Goal: Task Accomplishment & Management: Manage account settings

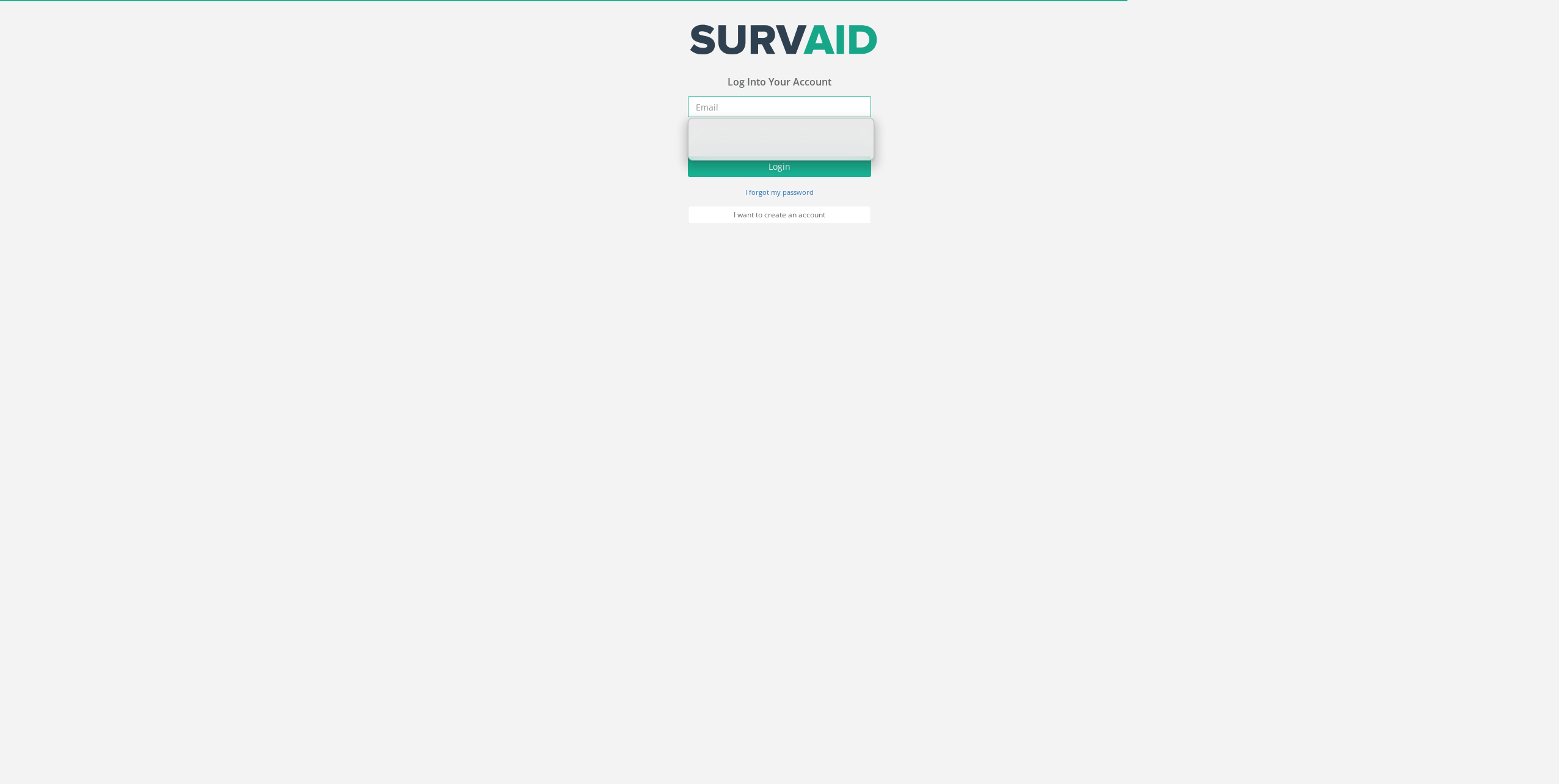
click at [762, 102] on input "email" at bounding box center [780, 107] width 183 height 21
click at [758, 110] on input "email" at bounding box center [780, 107] width 183 height 21
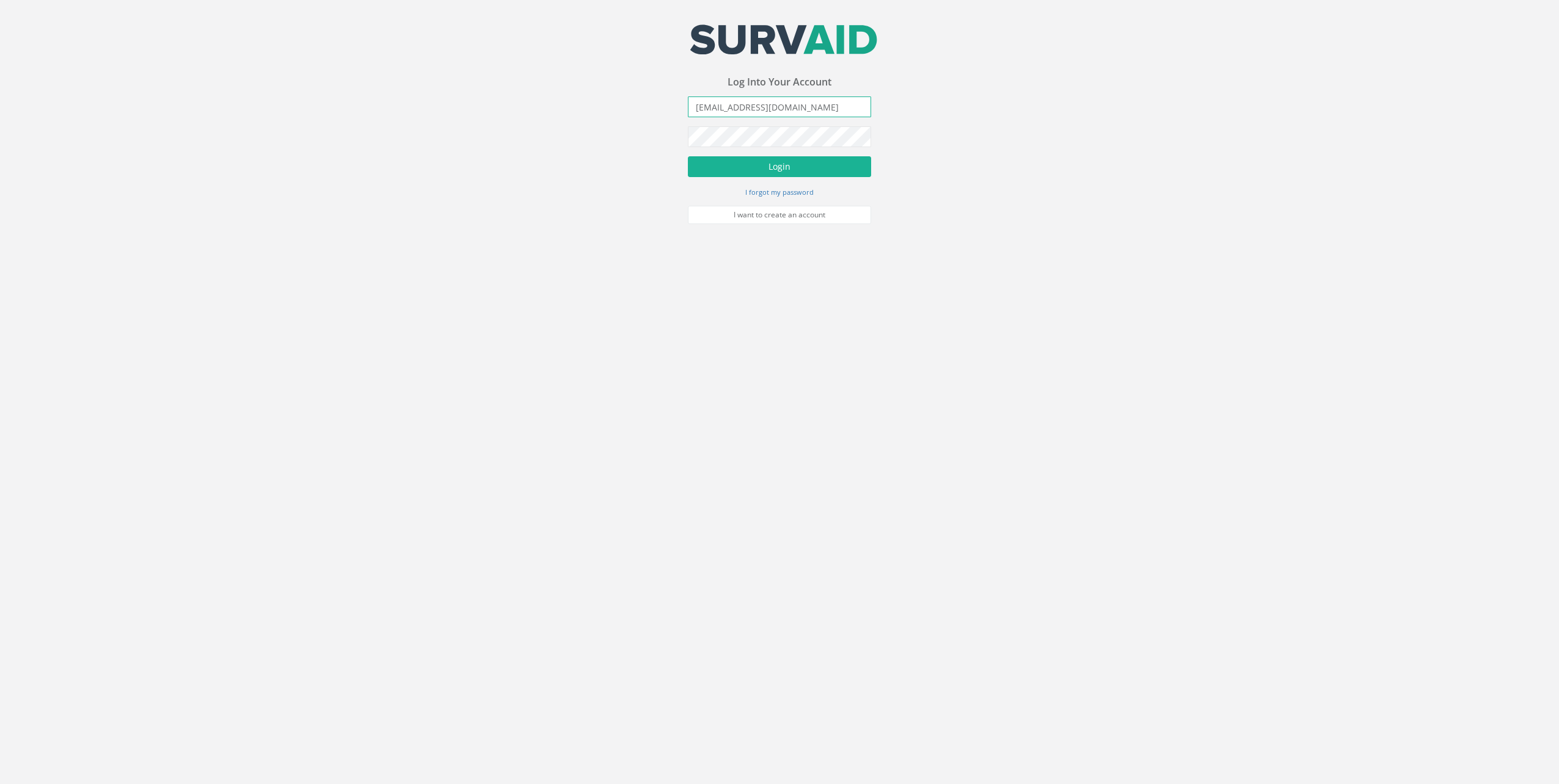
type input "[EMAIL_ADDRESS][DOMAIN_NAME]"
click at [688, 156] on button "Login" at bounding box center [780, 166] width 183 height 21
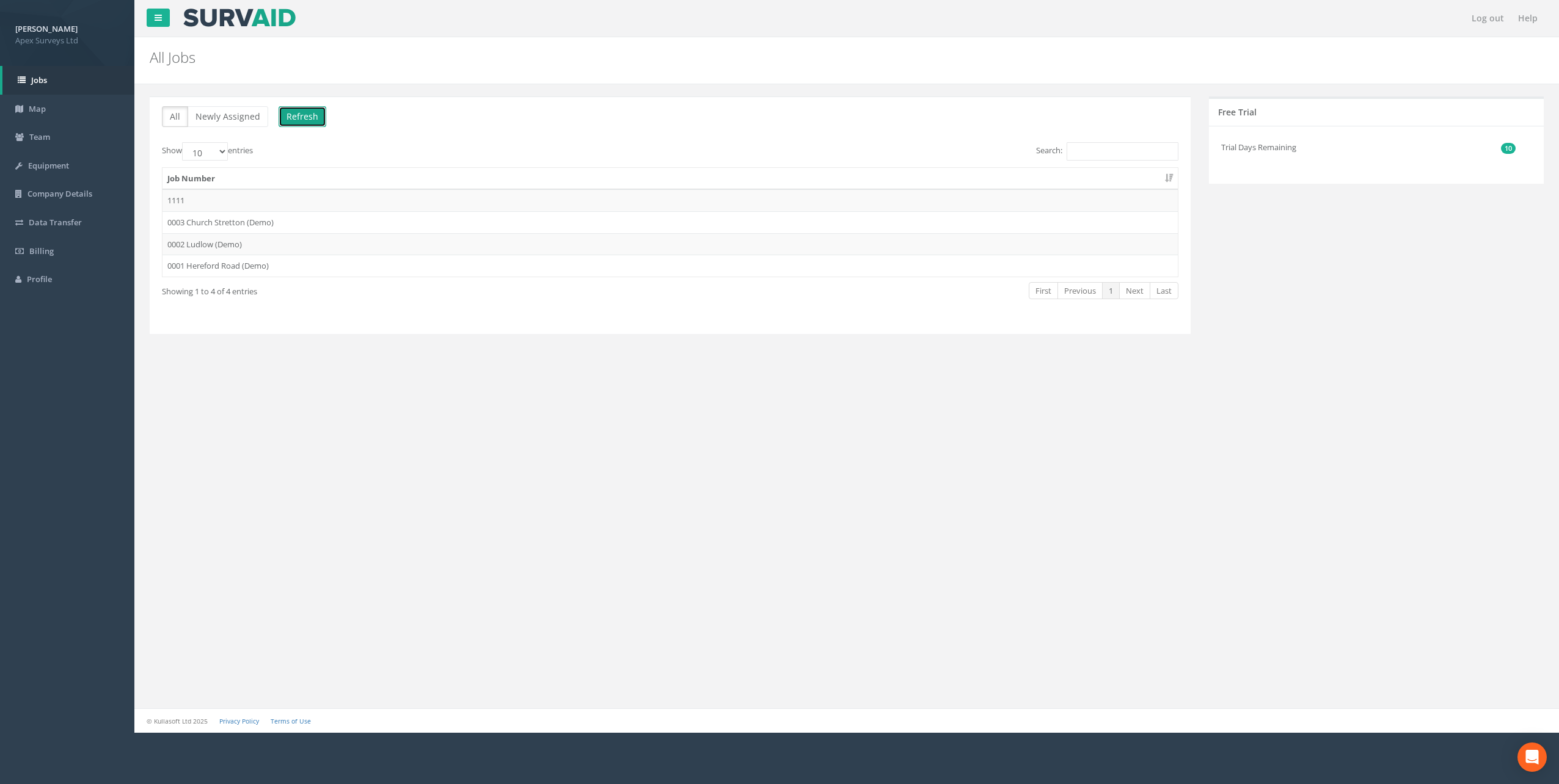
click at [306, 116] on button "Refresh" at bounding box center [303, 116] width 48 height 21
click at [48, 141] on span "Team" at bounding box center [40, 137] width 21 height 11
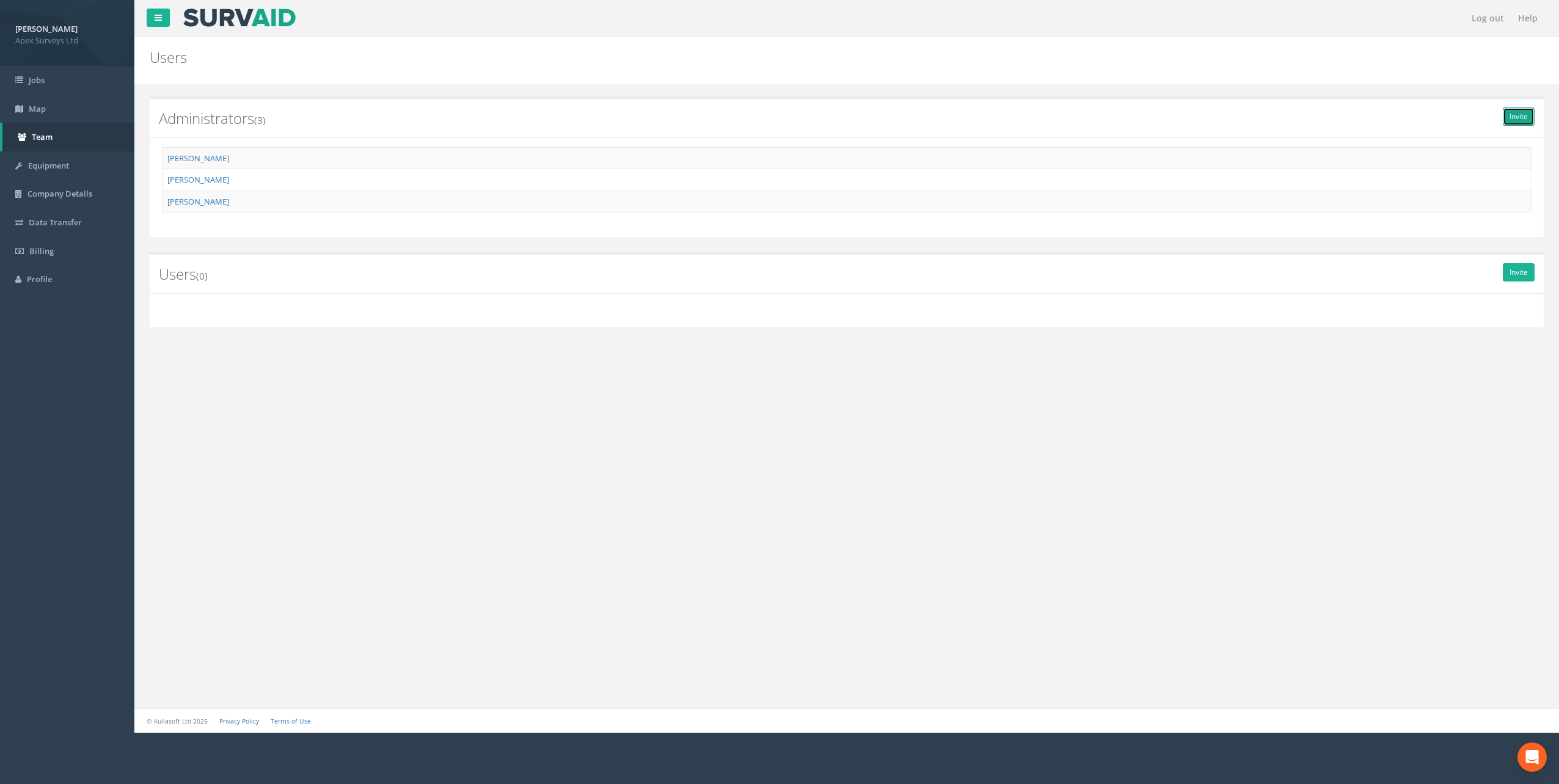
click at [1525, 124] on link "Invite" at bounding box center [1519, 116] width 32 height 18
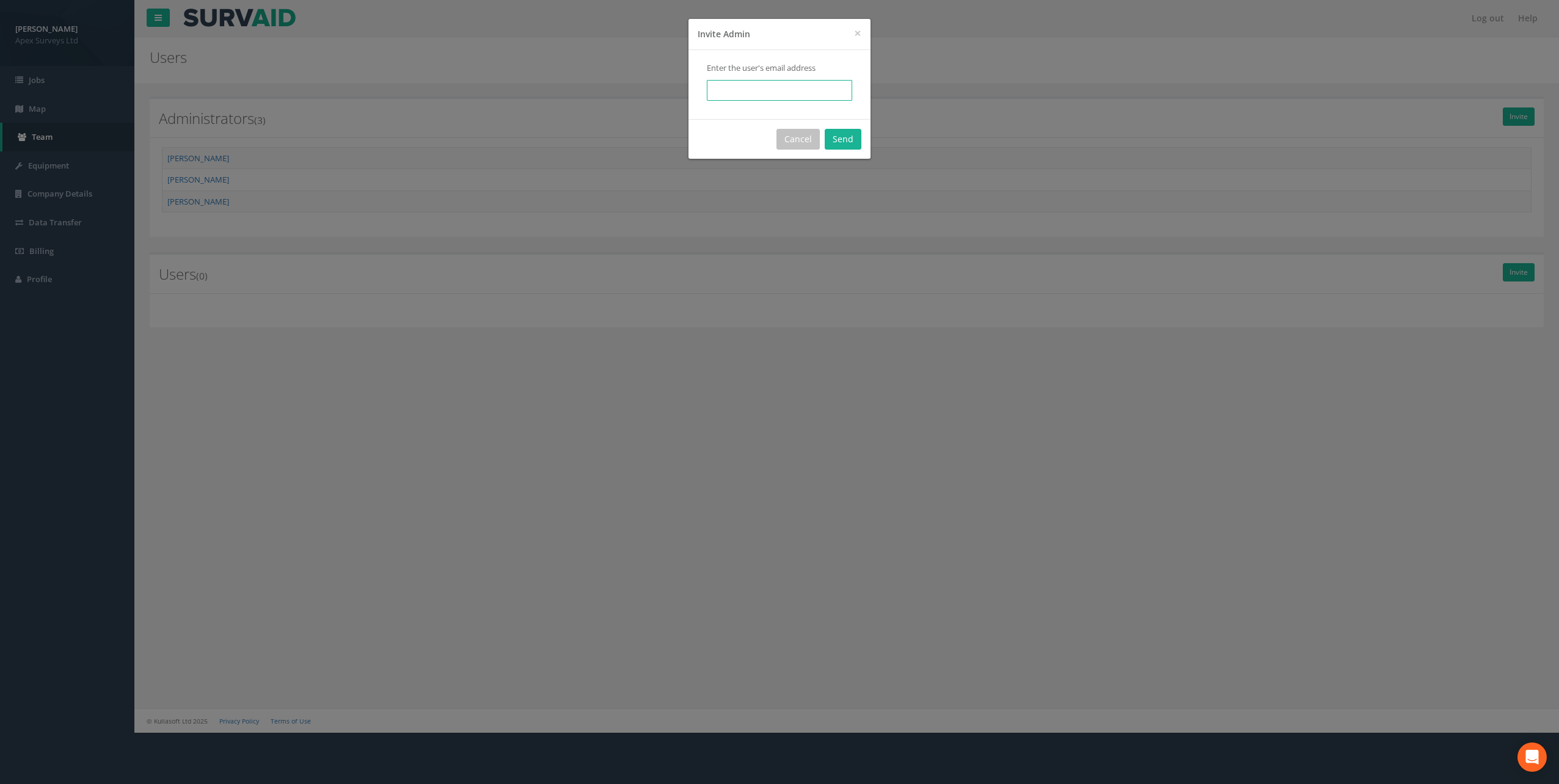
click at [740, 90] on input "email" at bounding box center [780, 90] width 146 height 21
click at [848, 89] on input "[EMAIL_ADDRESS][DOMAIN_NAME]" at bounding box center [780, 90] width 146 height 21
paste input "email"
type input "[EMAIL_ADDRESS][DOMAIN_NAME]"
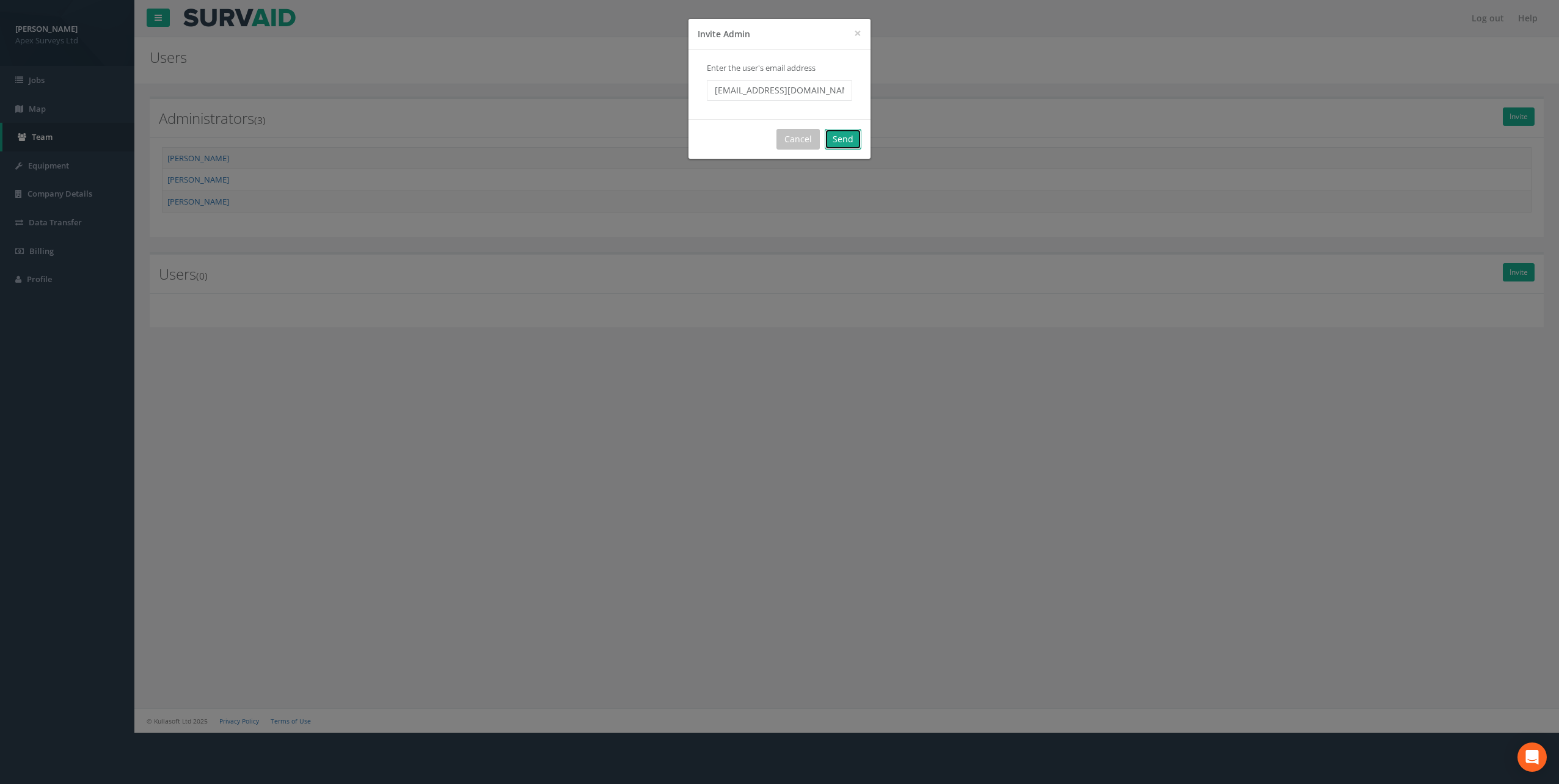
click at [848, 136] on button "Send" at bounding box center [843, 139] width 36 height 21
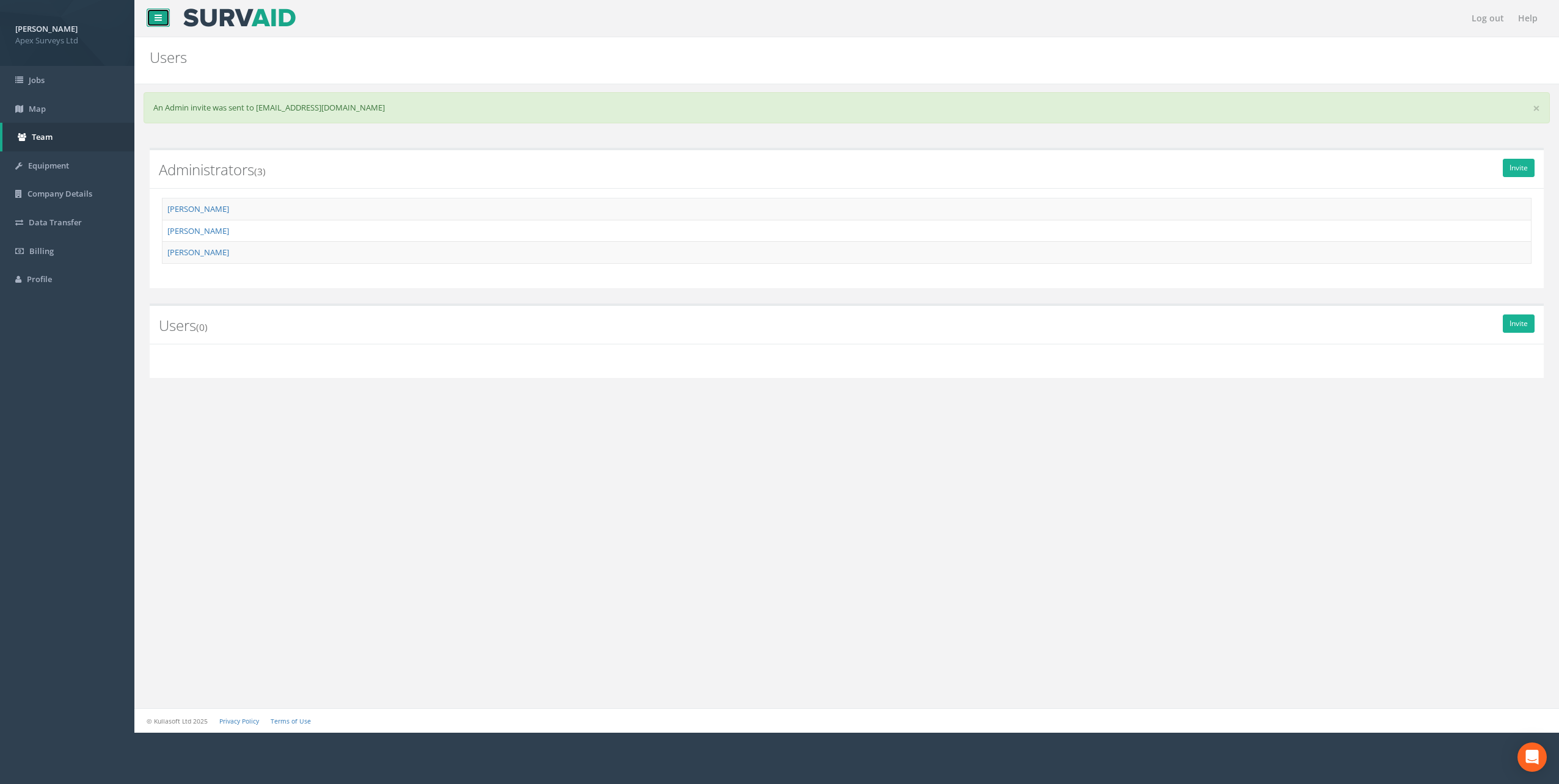
click at [156, 21] on icon at bounding box center [158, 18] width 8 height 9
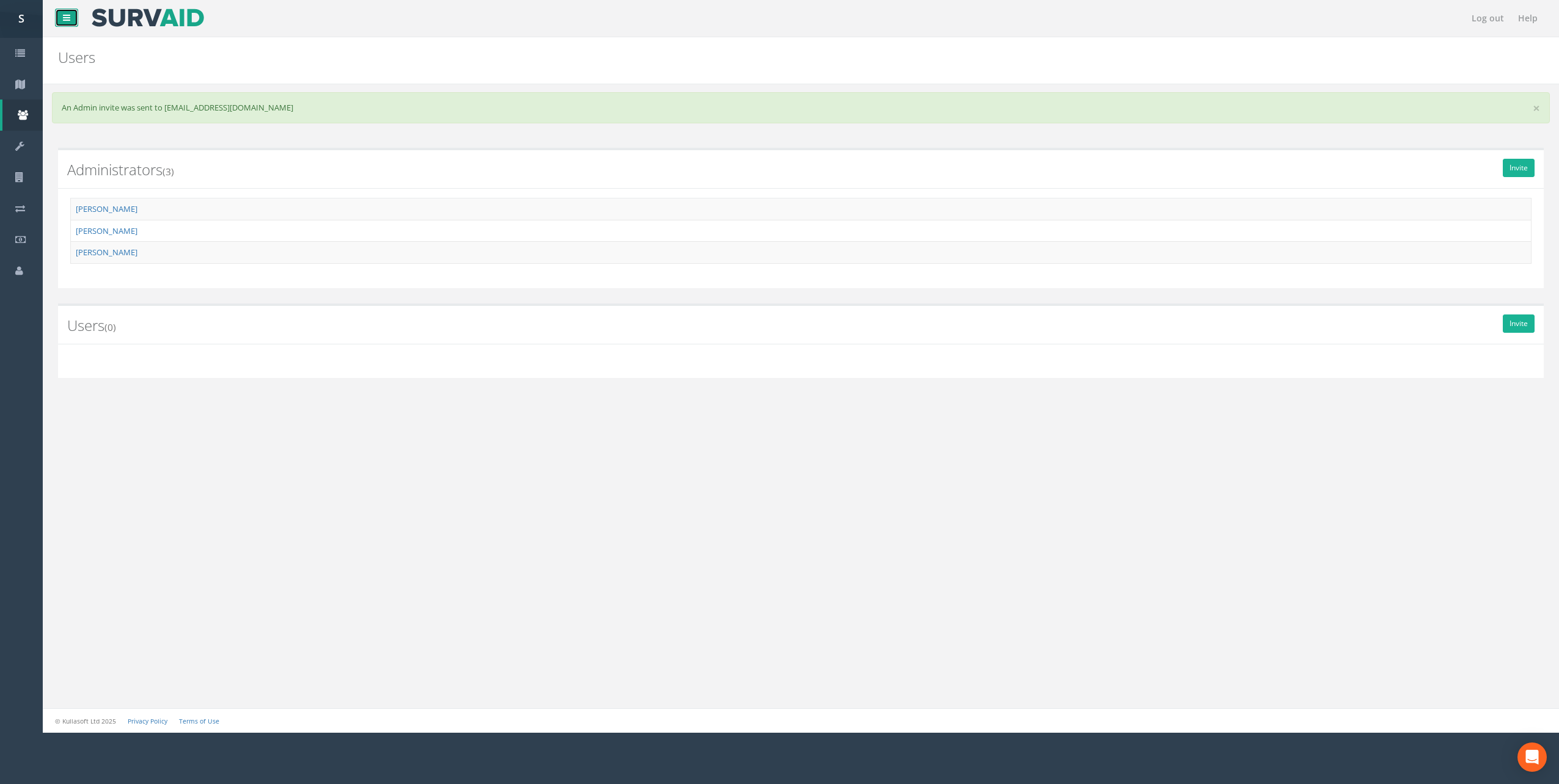
click at [58, 19] on link at bounding box center [67, 18] width 23 height 18
